Goal: Answer question/provide support

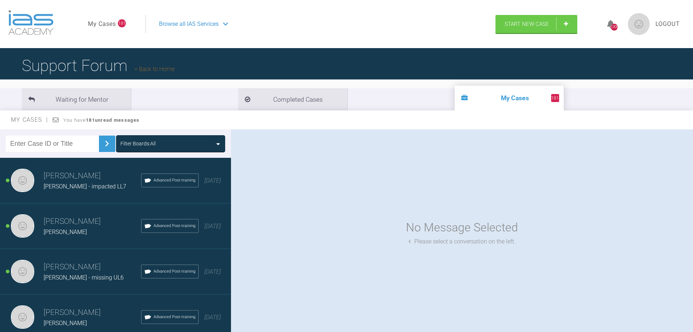
click at [37, 145] on input "text" at bounding box center [52, 143] width 93 height 16
click at [103, 142] on img at bounding box center [107, 144] width 12 height 12
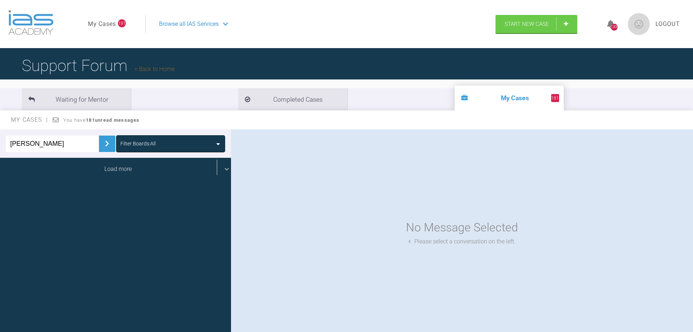
click at [107, 171] on div "Load more" at bounding box center [118, 169] width 237 height 23
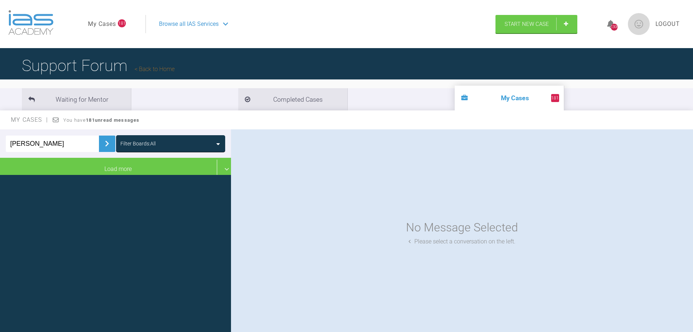
click at [153, 144] on div "Filter Boards: All" at bounding box center [137, 143] width 35 height 8
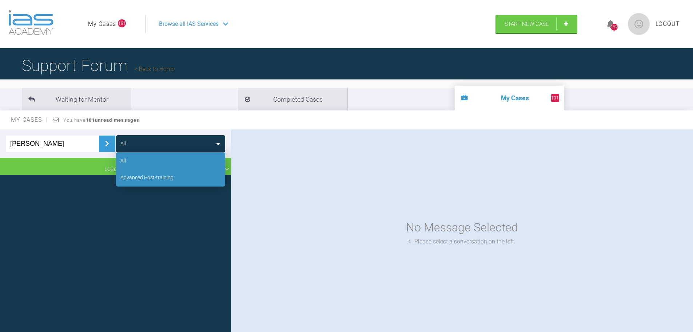
click at [148, 172] on div "Advanced Post-training" at bounding box center [170, 177] width 109 height 17
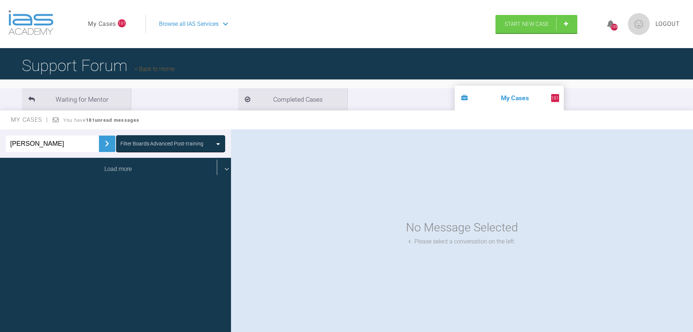
click at [136, 172] on div "Load more" at bounding box center [118, 169] width 237 height 23
click at [130, 160] on div "Load more" at bounding box center [118, 169] width 237 height 23
click at [129, 171] on div "Load more" at bounding box center [118, 169] width 237 height 23
click at [107, 166] on div "Load more" at bounding box center [118, 169] width 237 height 23
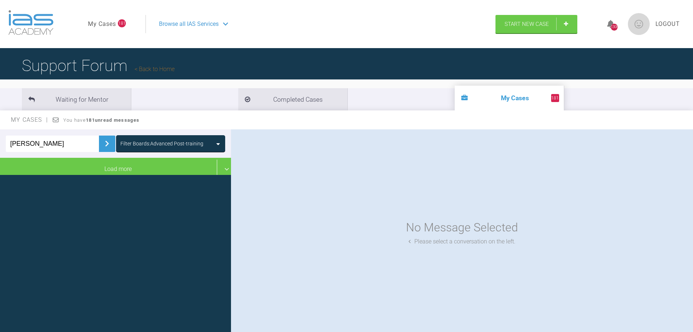
click at [102, 145] on img at bounding box center [107, 144] width 12 height 12
click at [45, 148] on input "aliza" at bounding box center [52, 143] width 93 height 16
drag, startPoint x: 45, startPoint y: 148, endPoint x: 0, endPoint y: 144, distance: 45.0
click at [0, 144] on div "aliza Filter Boards: Advanced Post-training" at bounding box center [115, 143] width 231 height 28
click at [104, 146] on img at bounding box center [107, 144] width 12 height 12
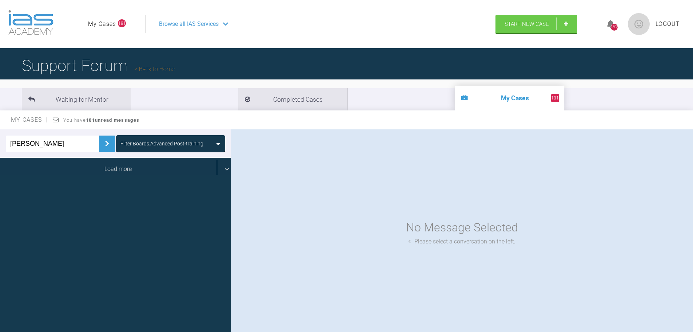
click at [105, 166] on div "Load more" at bounding box center [118, 169] width 237 height 23
click at [104, 166] on div "Load more" at bounding box center [118, 169] width 237 height 23
click at [104, 171] on div "Load more" at bounding box center [118, 169] width 237 height 23
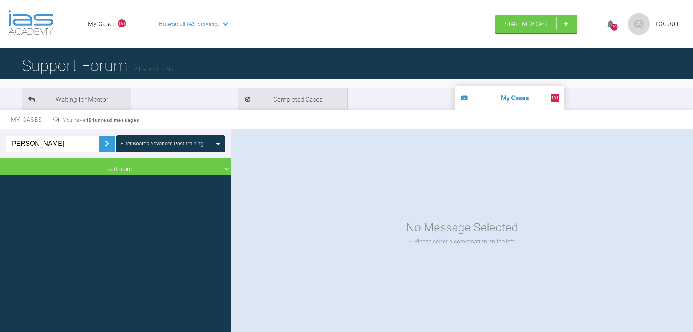
click at [111, 24] on link "My Cases" at bounding box center [102, 23] width 28 height 9
click at [102, 23] on link "My Cases" at bounding box center [102, 23] width 28 height 9
drag, startPoint x: 39, startPoint y: 139, endPoint x: 3, endPoint y: 144, distance: 37.0
click at [3, 146] on div "zaidi Filter Boards: Advanced Post-training" at bounding box center [115, 143] width 231 height 28
type input "aliza"
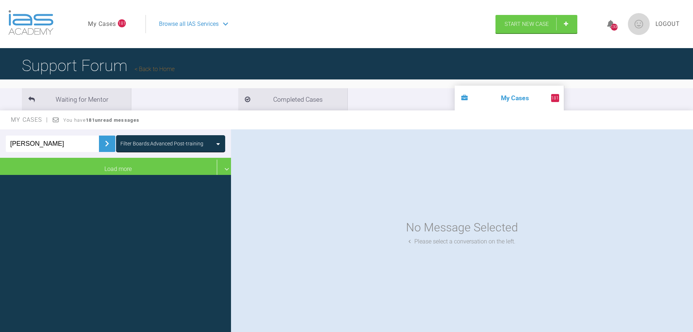
click at [109, 144] on button at bounding box center [107, 143] width 16 height 16
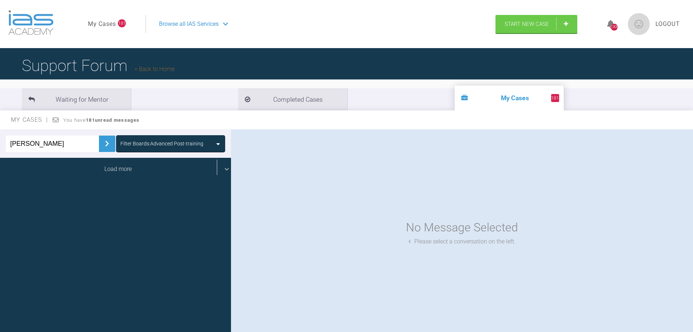
click at [101, 168] on div "Load more" at bounding box center [118, 169] width 237 height 23
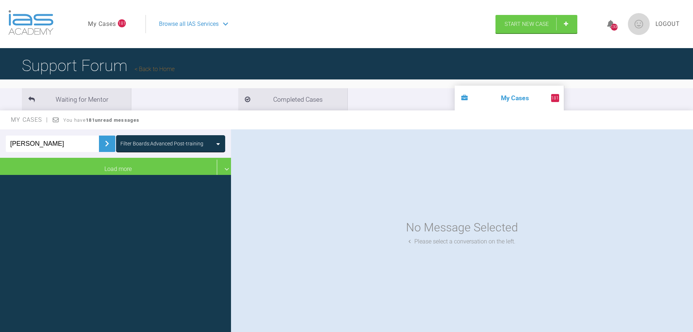
click at [140, 151] on div "Filter Boards: Advanced Post-training" at bounding box center [170, 143] width 109 height 17
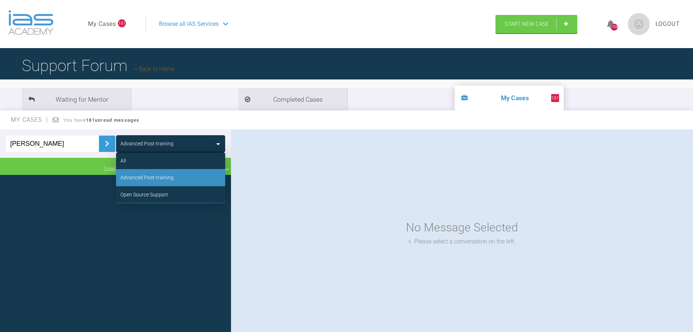
click at [138, 178] on div "Advanced Post-training" at bounding box center [146, 177] width 53 height 8
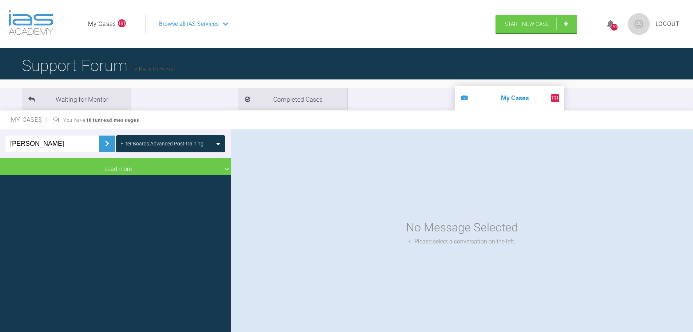
click at [102, 141] on img at bounding box center [107, 144] width 12 height 12
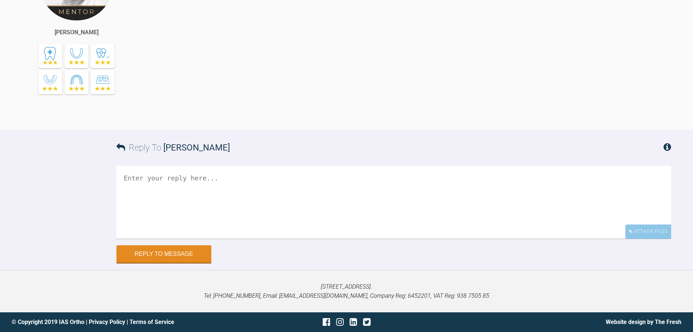
scroll to position [5754, 0]
drag, startPoint x: 659, startPoint y: 235, endPoint x: 655, endPoint y: 235, distance: 4.4
click at [659, 235] on div "Attach Files" at bounding box center [649, 231] width 46 height 14
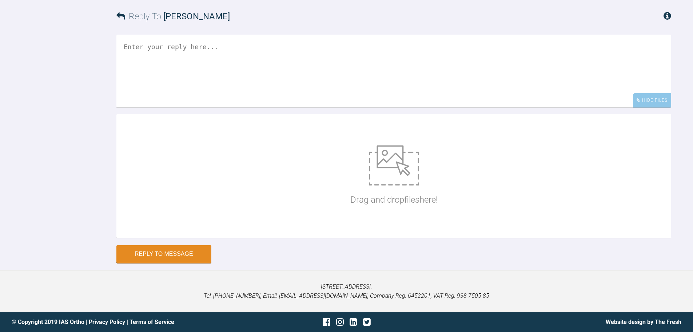
scroll to position [5718, 0]
click at [654, 107] on div "Hide Files" at bounding box center [652, 100] width 38 height 14
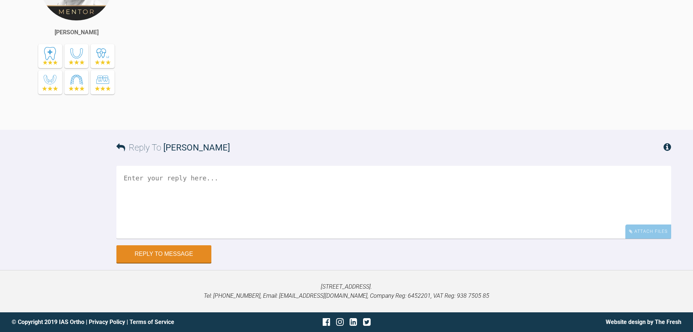
click at [632, 238] on div "Attach Files" at bounding box center [649, 231] width 46 height 14
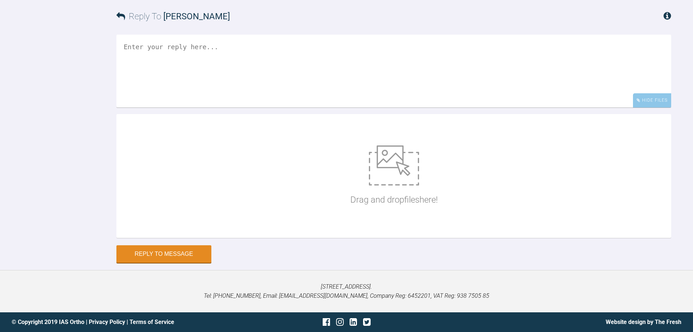
scroll to position [5885, 0]
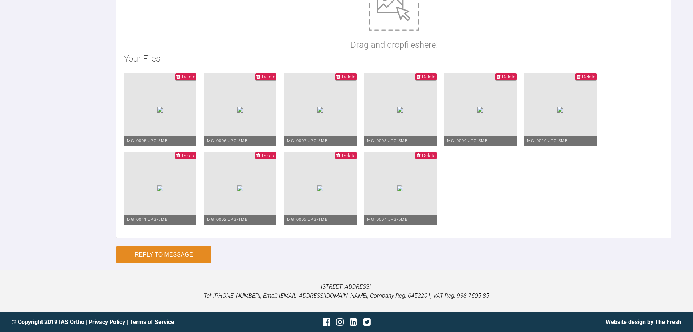
type textarea "Hi Ross, This is Taylor today. She thinks this is her most natural bite, someti…"
click at [179, 255] on button "Reply to Message" at bounding box center [163, 254] width 95 height 17
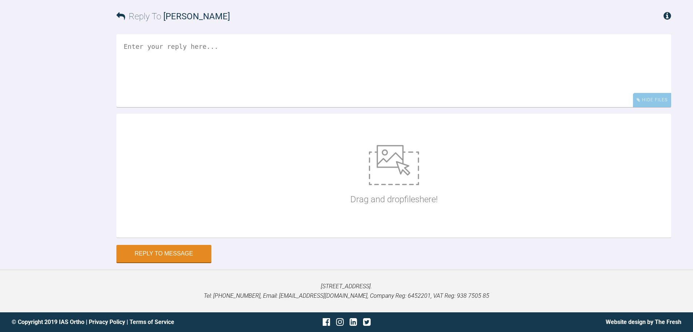
scroll to position [5961, 0]
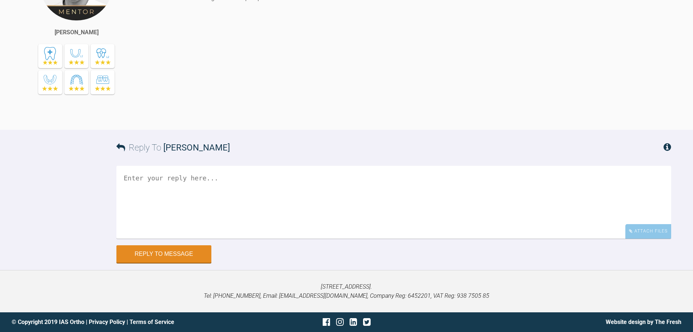
scroll to position [12422, 0]
drag, startPoint x: 661, startPoint y: 230, endPoint x: 568, endPoint y: 234, distance: 92.9
click at [661, 230] on div "Attach Files" at bounding box center [649, 231] width 46 height 14
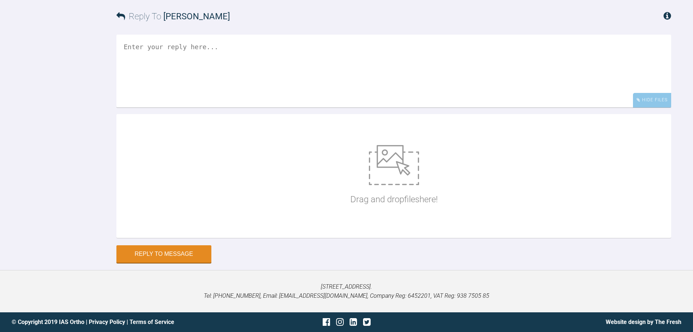
scroll to position [12553, 0]
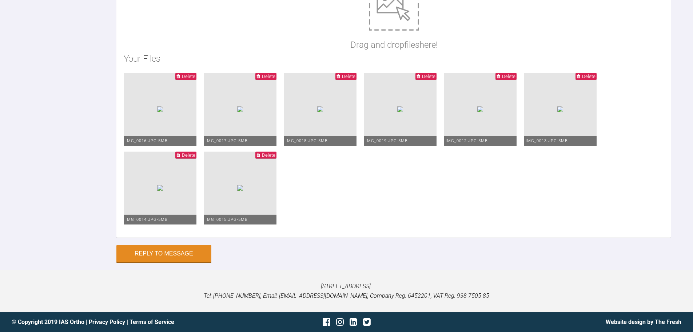
type textarea "Hi Asif, Yes it is definitely overcorrected so I have repositioned the UL1 to a…"
click at [177, 263] on button "Reply to Message" at bounding box center [163, 253] width 95 height 17
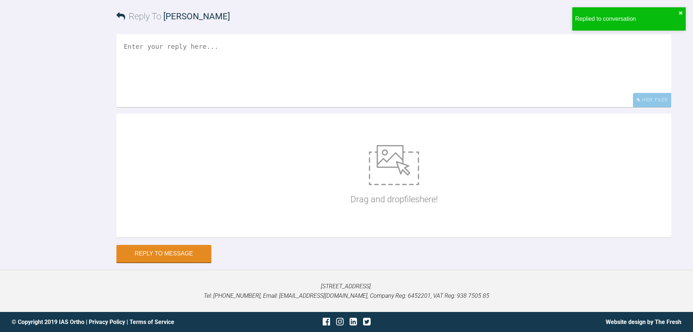
scroll to position [12664, 0]
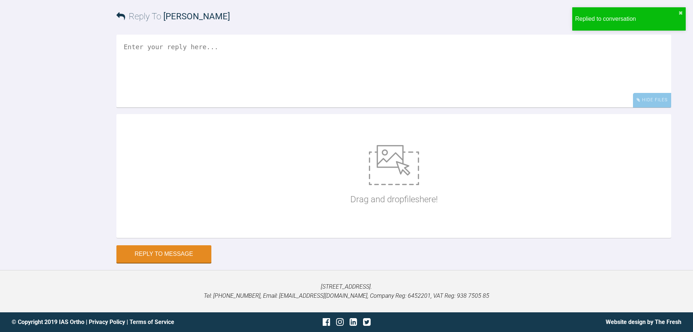
scroll to position [5241, 0]
